Goal: Information Seeking & Learning: Learn about a topic

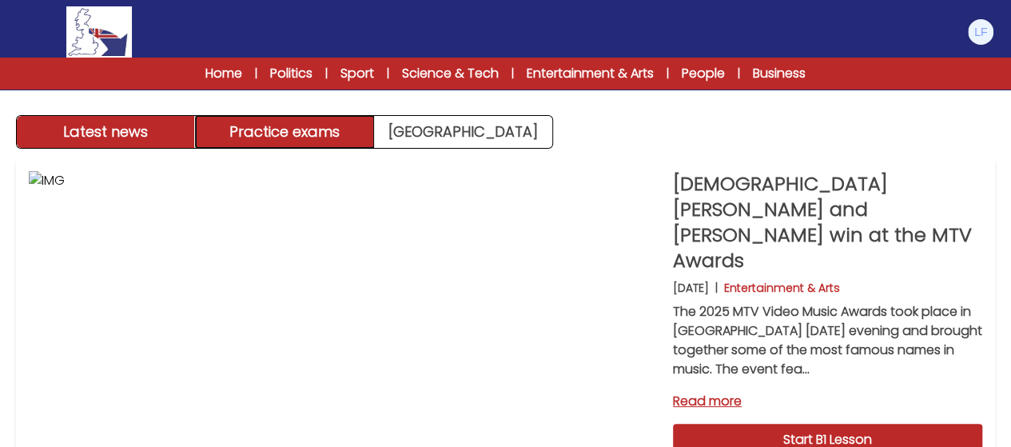
click at [280, 132] on button "Practice exams" at bounding box center [285, 132] width 179 height 32
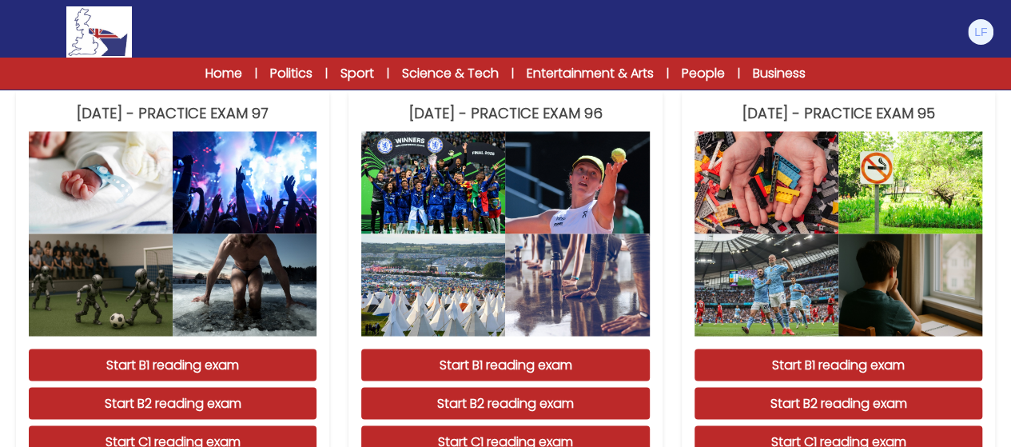
scroll to position [1665, 0]
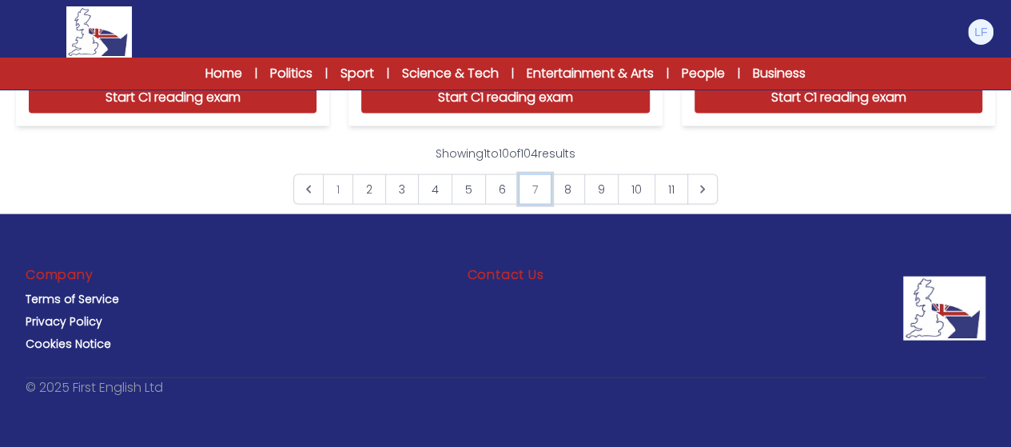
click at [524, 197] on link "7" at bounding box center [535, 189] width 33 height 30
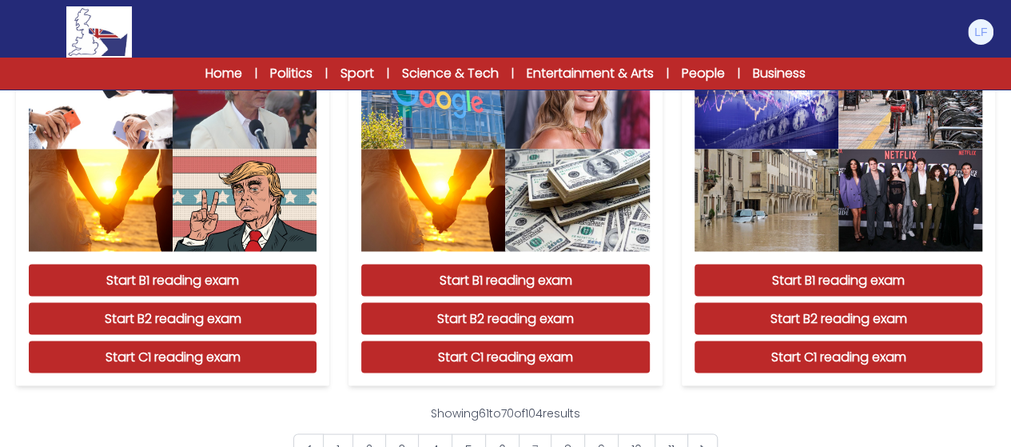
scroll to position [1374, 0]
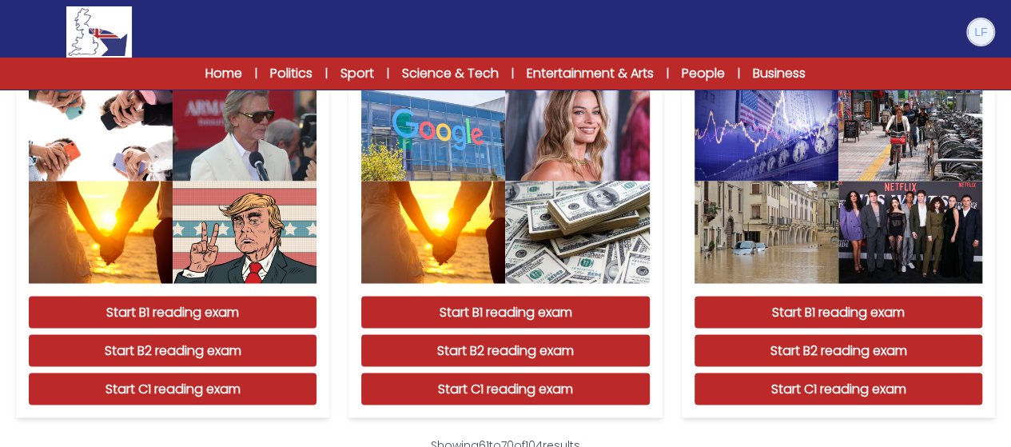
click at [989, 39] on img at bounding box center [981, 32] width 26 height 26
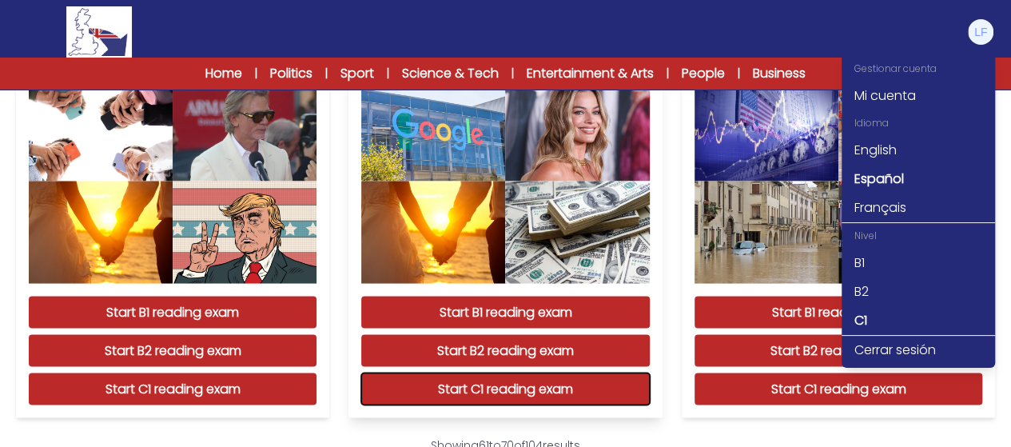
click at [491, 392] on button "Start C1 reading exam" at bounding box center [505, 388] width 288 height 32
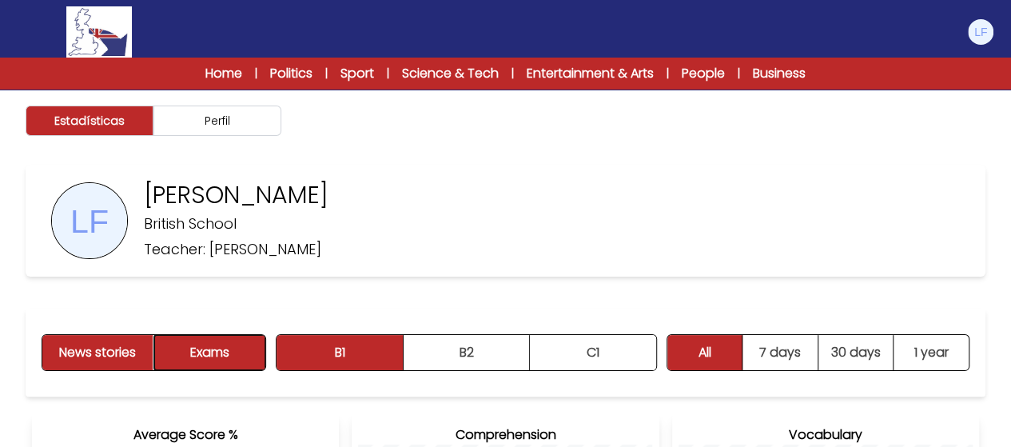
click at [231, 360] on button "Exams" at bounding box center [209, 352] width 111 height 35
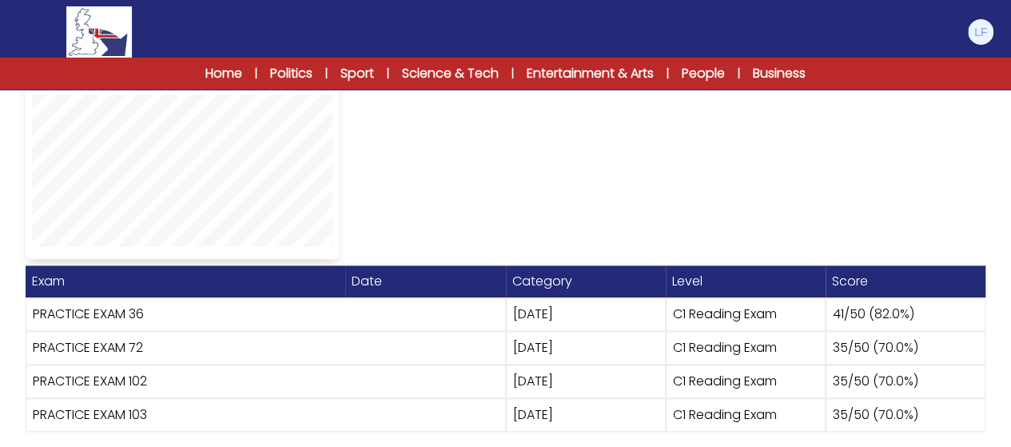
scroll to position [391, 0]
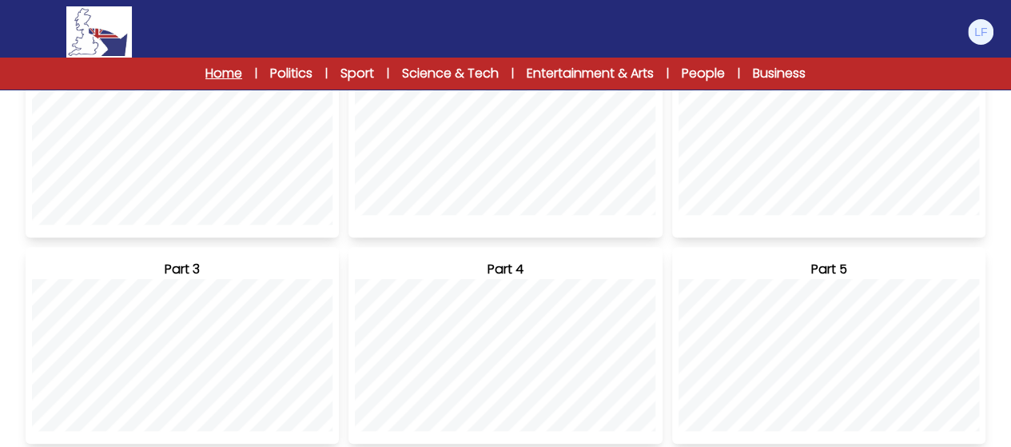
click at [212, 77] on link "Home" at bounding box center [223, 73] width 37 height 19
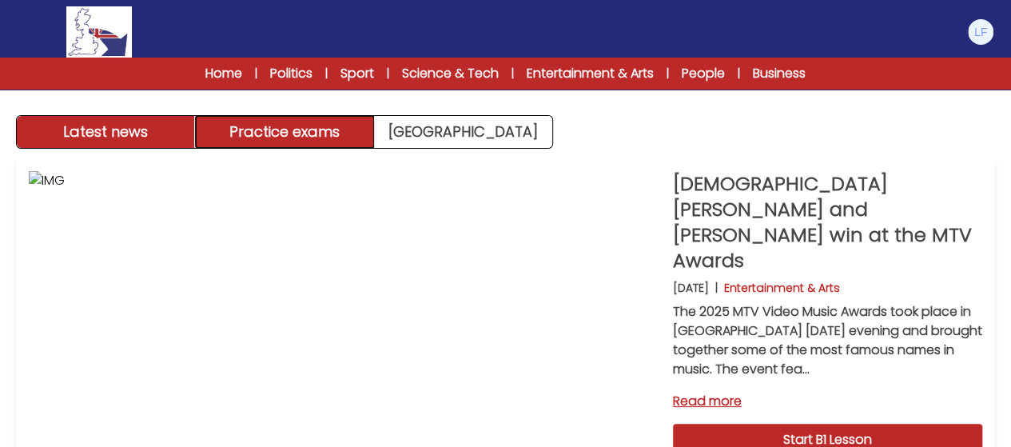
click at [340, 129] on button "Practice exams" at bounding box center [285, 132] width 179 height 32
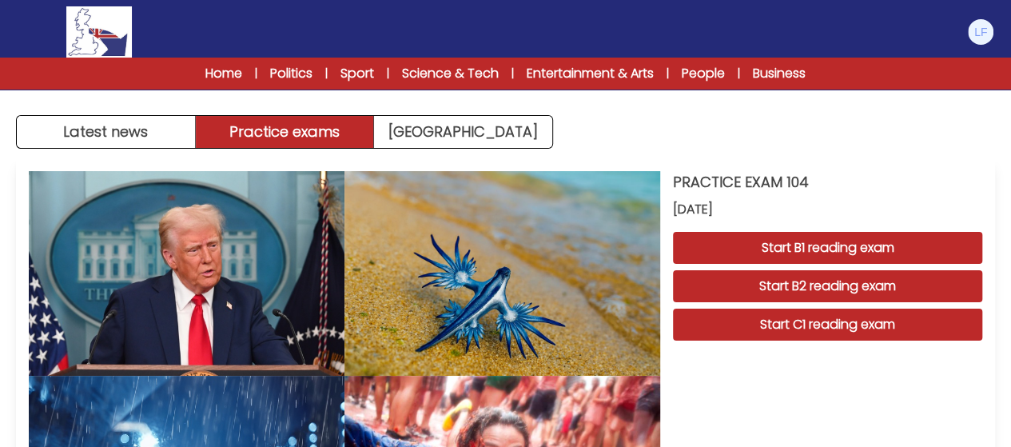
click at [778, 426] on div "PRACTICE EXAM 104 05 September 2025 Start B1 reading exam Start B2 reading exam…" at bounding box center [827, 375] width 309 height 409
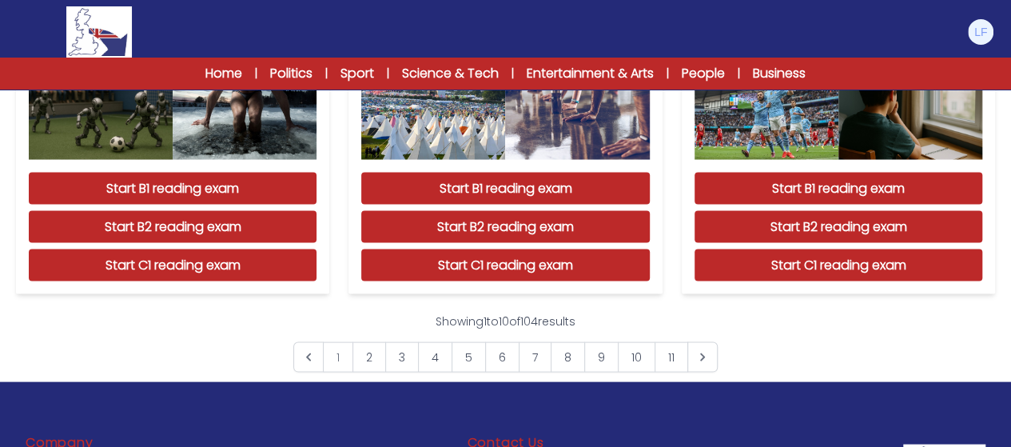
scroll to position [1598, 0]
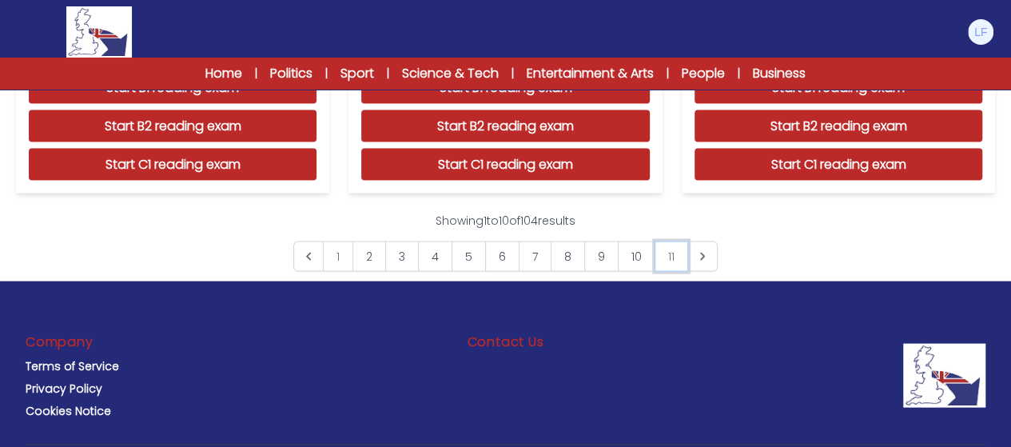
click at [676, 252] on link "11" at bounding box center [671, 256] width 34 height 30
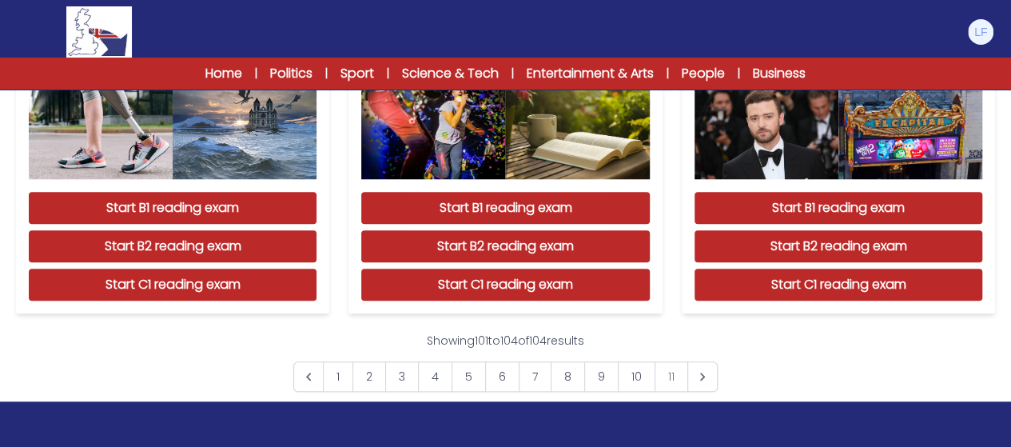
scroll to position [703, 0]
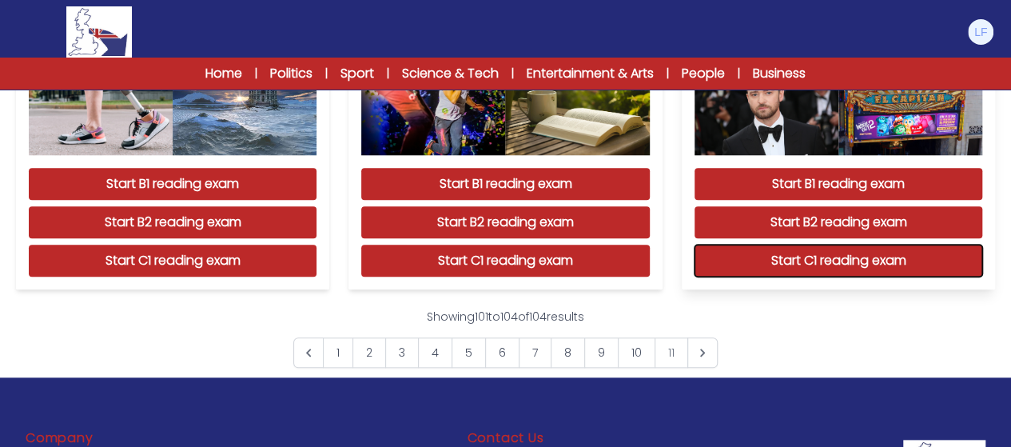
click at [721, 269] on button "Start C1 reading exam" at bounding box center [838, 261] width 288 height 32
